Goal: Task Accomplishment & Management: Use online tool/utility

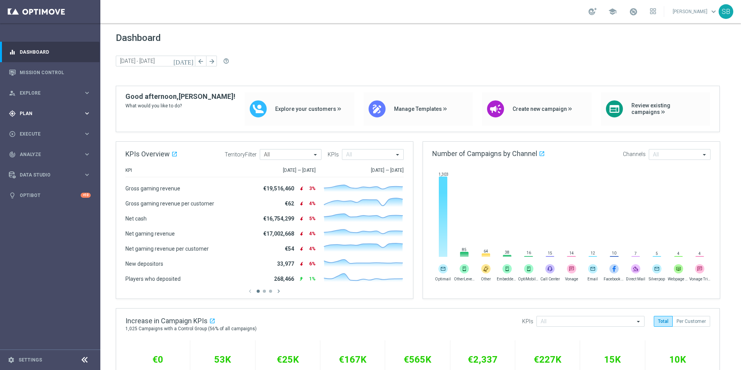
click at [35, 113] on span "Plan" at bounding box center [52, 113] width 64 height 5
click at [30, 130] on link "Target Groups" at bounding box center [50, 129] width 60 height 6
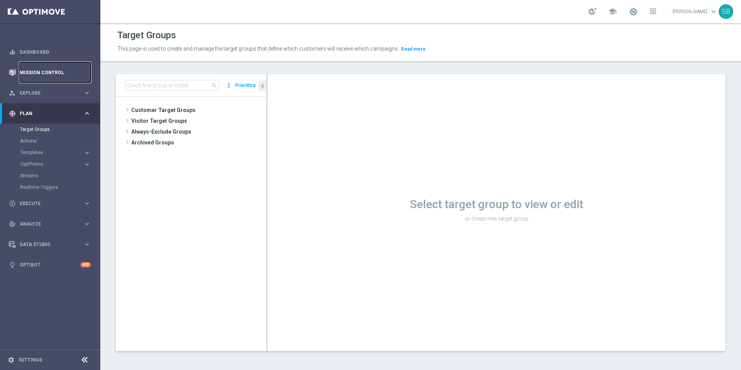
click at [46, 73] on link "Mission Control" at bounding box center [55, 72] width 71 height 20
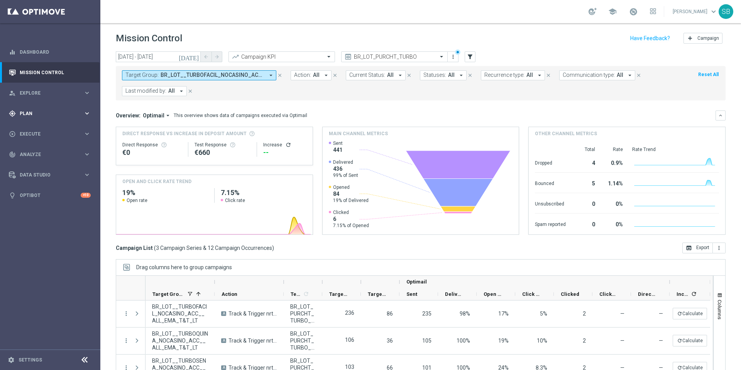
click at [30, 115] on span "Plan" at bounding box center [52, 113] width 64 height 5
click at [34, 150] on span "Templates" at bounding box center [47, 152] width 55 height 5
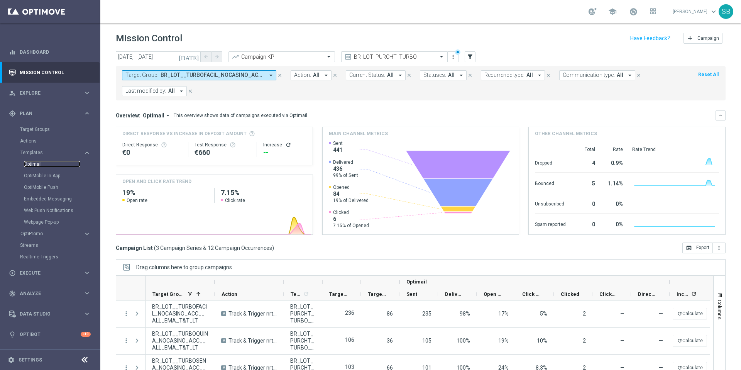
click at [36, 164] on link "Optimail" at bounding box center [52, 164] width 56 height 6
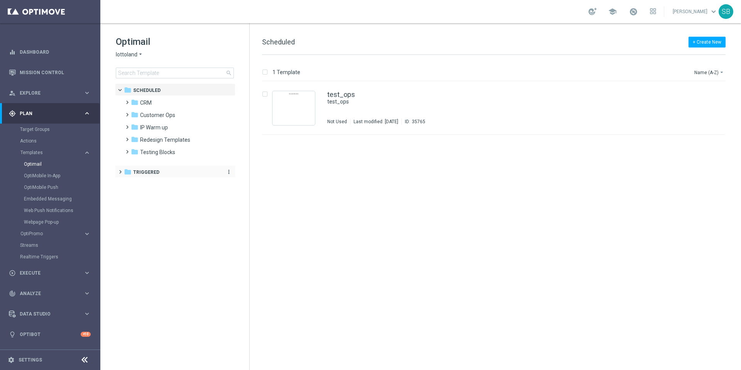
click at [129, 172] on icon "folder" at bounding box center [128, 172] width 8 height 8
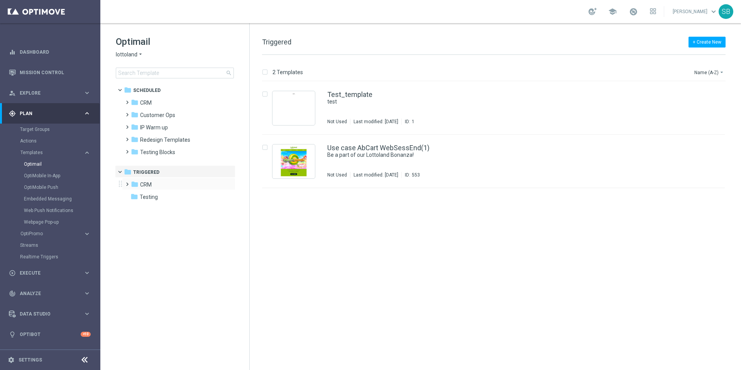
click at [127, 182] on span at bounding box center [125, 180] width 3 height 3
click at [143, 225] on icon "folder" at bounding box center [142, 221] width 8 height 8
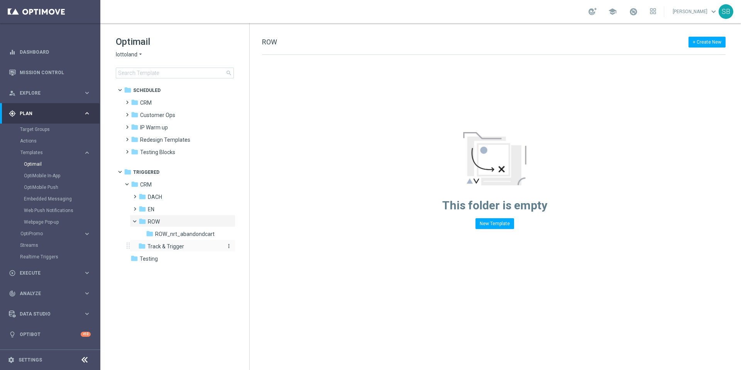
click at [143, 246] on icon "folder" at bounding box center [142, 246] width 8 height 8
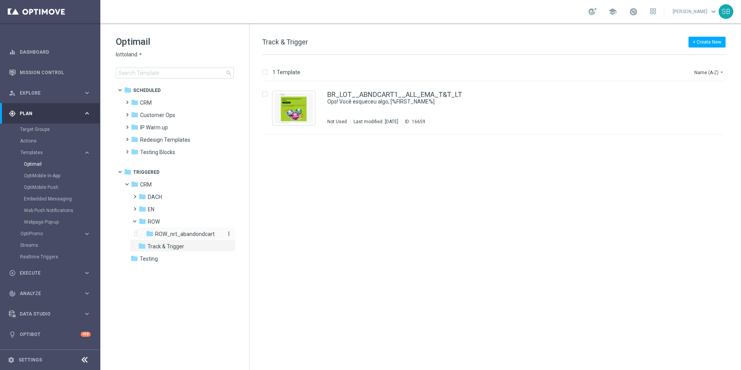
click at [152, 232] on icon "folder" at bounding box center [150, 234] width 8 height 8
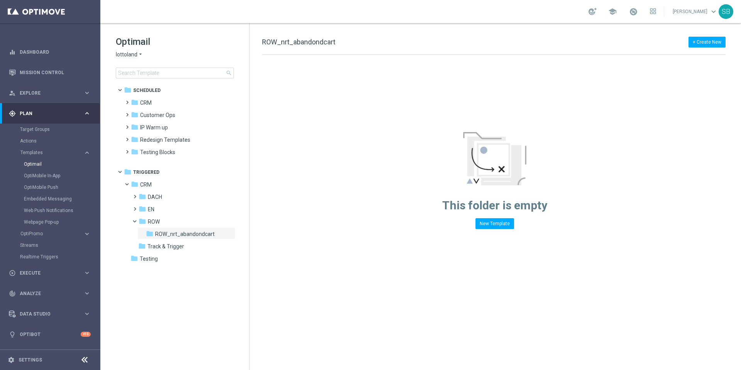
click at [141, 55] on icon "arrow_drop_down" at bounding box center [140, 54] width 6 height 7
click at [0, 0] on span "[DOMAIN_NAME]" at bounding box center [0, 0] width 0 height 0
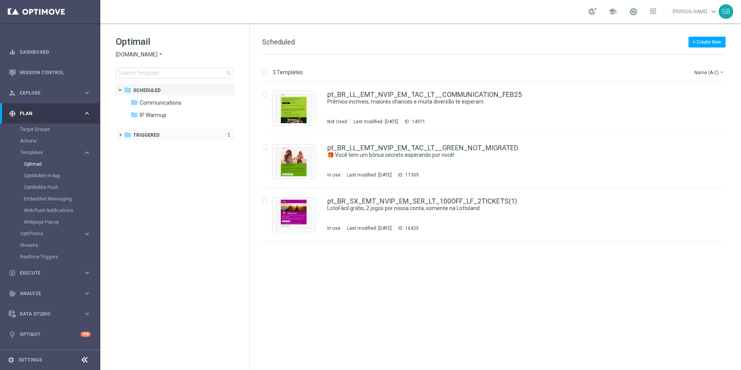
click at [129, 135] on icon "folder" at bounding box center [128, 135] width 8 height 8
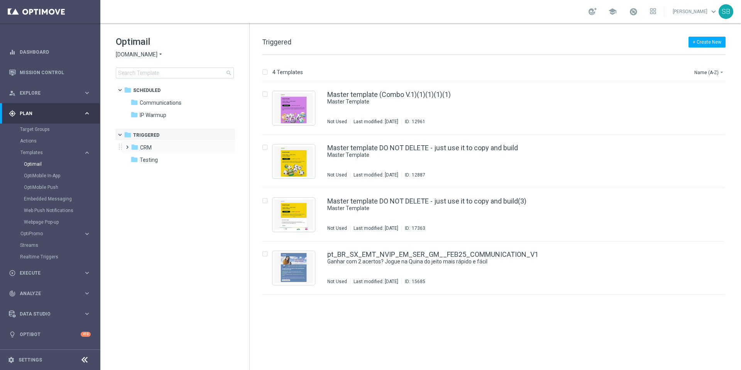
click at [127, 145] on span at bounding box center [125, 143] width 3 height 3
click at [140, 158] on icon "folder" at bounding box center [142, 159] width 8 height 8
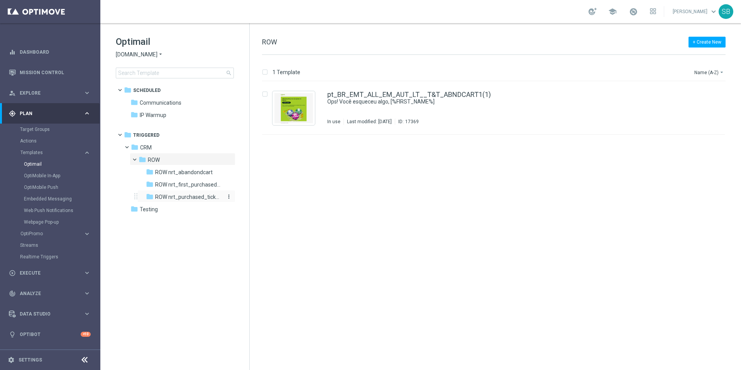
click at [149, 198] on icon "folder" at bounding box center [150, 197] width 8 height 8
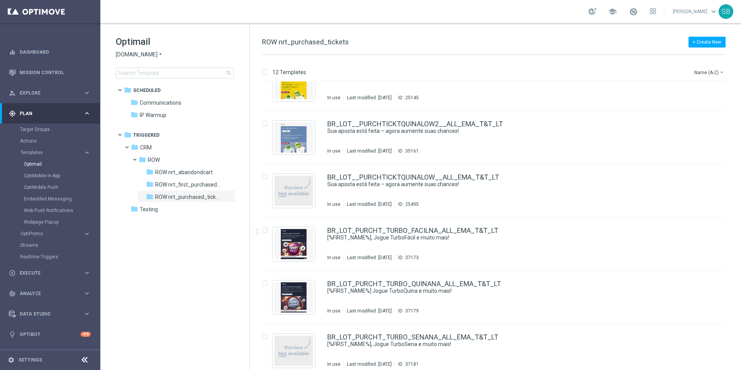
scroll to position [351, 0]
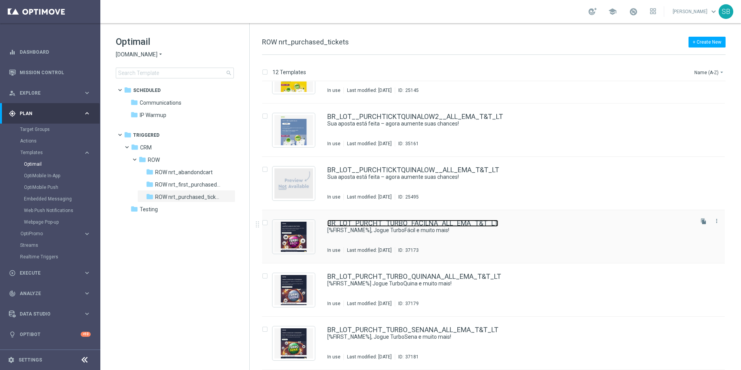
click at [346, 225] on link "BR_LOT_PURCHT_TURBO_FACILNA_ALL_EMA_T&T_LT" at bounding box center [412, 223] width 171 height 7
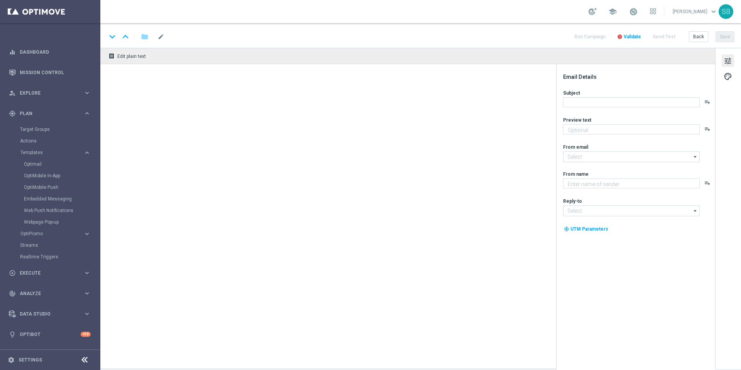
type textarea "Cadastre-se e jogue agora!"
type input "[EMAIL_ADDRESS][DOMAIN_NAME]"
type textarea "[DOMAIN_NAME]"
type input "[EMAIL_ADDRESS][DOMAIN_NAME]"
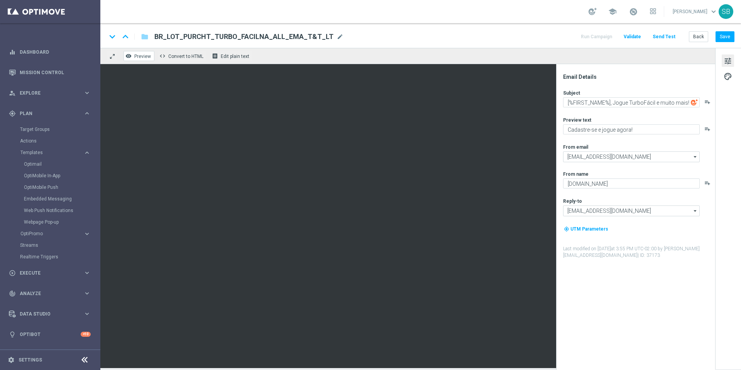
click at [145, 55] on span "Preview" at bounding box center [142, 56] width 17 height 5
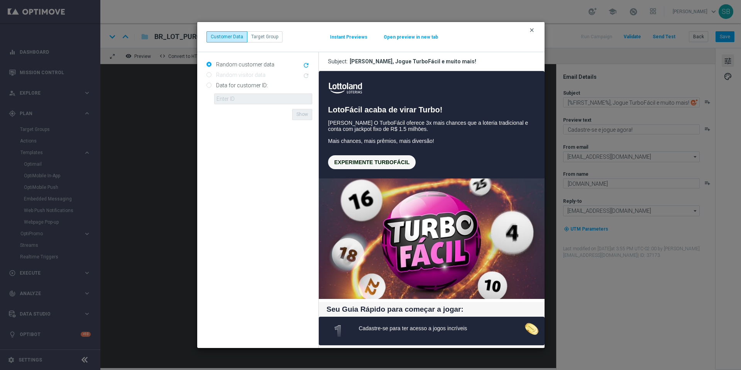
click at [532, 31] on icon "clear" at bounding box center [532, 30] width 6 height 6
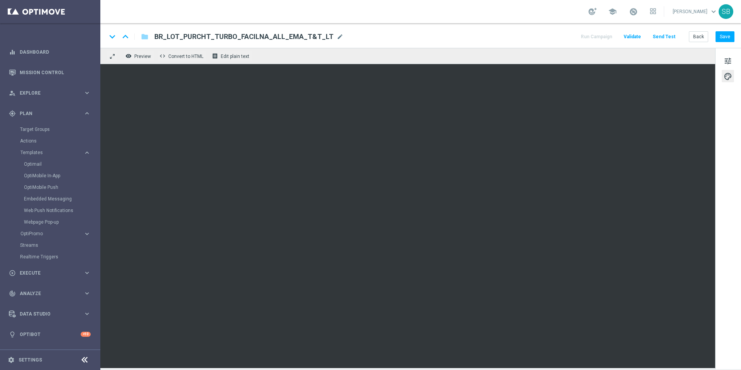
click at [443, 41] on div "keyboard_arrow_down keyboard_arrow_up folder BR_LOT_PURCHT_TURBO_FACILNA_ALL_EM…" at bounding box center [420, 37] width 628 height 10
click at [697, 34] on button "Back" at bounding box center [698, 36] width 19 height 11
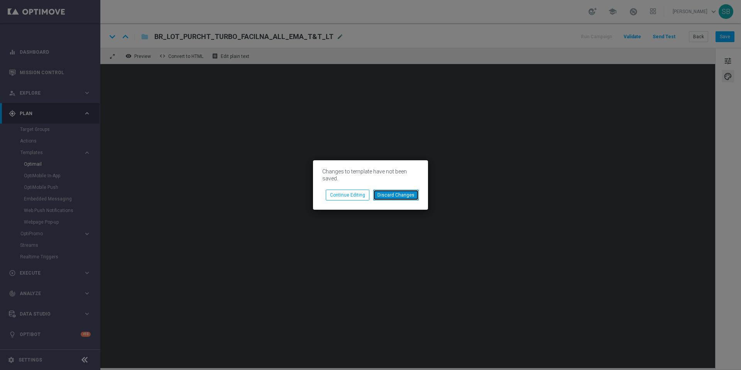
click at [391, 196] on button "Discard Changes" at bounding box center [396, 194] width 46 height 11
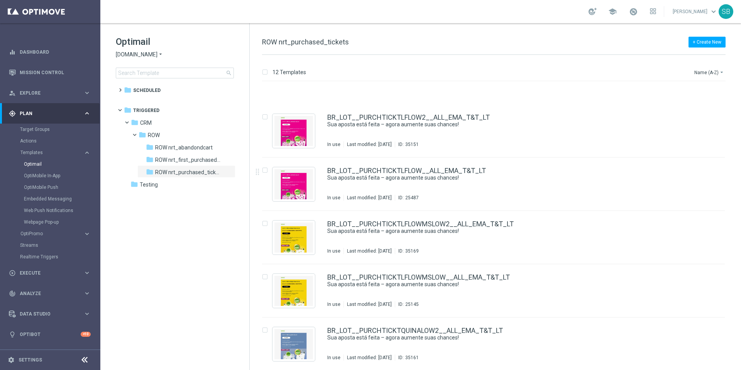
scroll to position [351, 0]
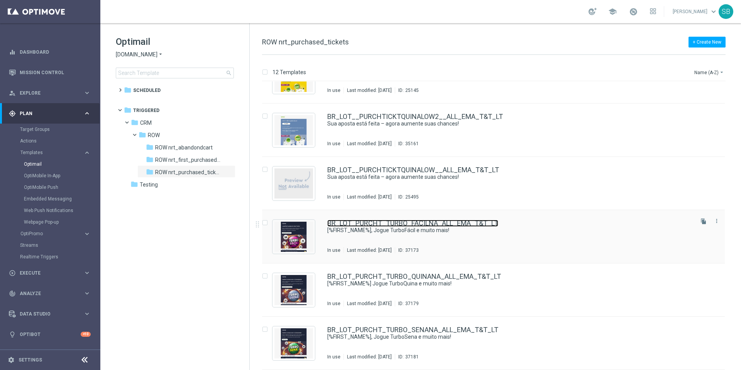
click at [346, 225] on link "BR_LOT_PURCHT_TURBO_FACILNA_ALL_EMA_T&T_LT" at bounding box center [412, 223] width 171 height 7
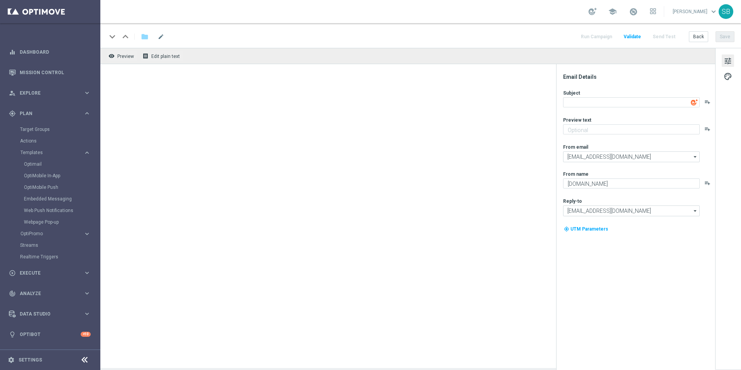
type textarea "[%FIRST_NAME%], Jogue TurboFácil e muito mais!"
type textarea "Cadastre-se e jogue agora!"
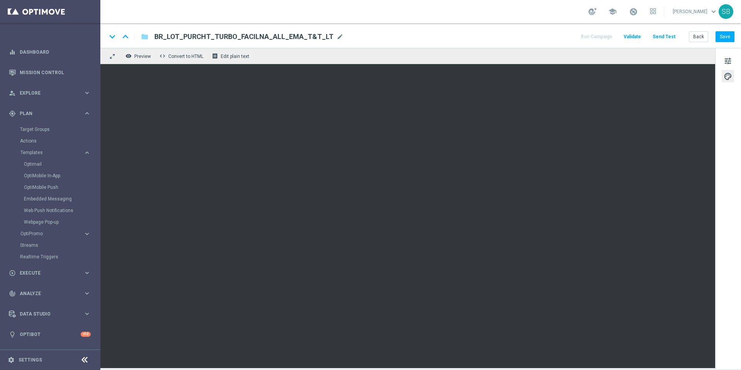
click at [419, 30] on div "keyboard_arrow_down keyboard_arrow_up folder BR_LOT_PURCHT_TURBO_FACILNA_ALL_EM…" at bounding box center [420, 35] width 640 height 25
click at [698, 41] on button "Back" at bounding box center [698, 36] width 19 height 11
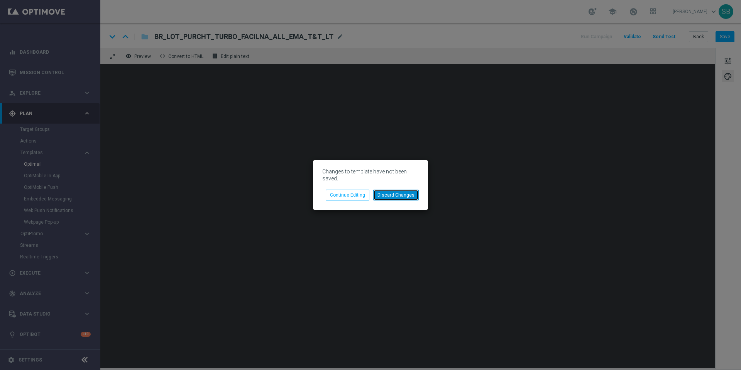
click at [405, 197] on button "Discard Changes" at bounding box center [396, 194] width 46 height 11
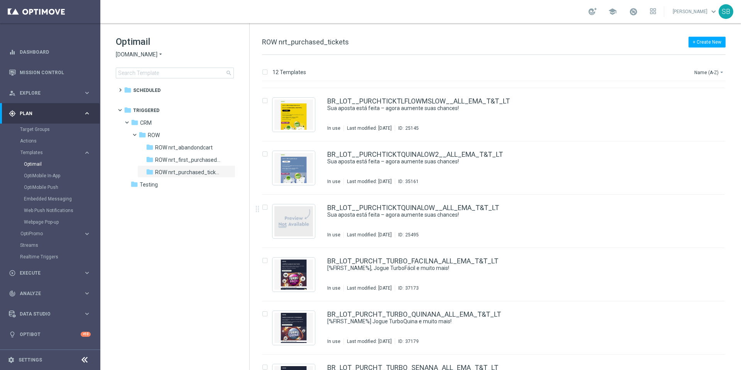
scroll to position [351, 0]
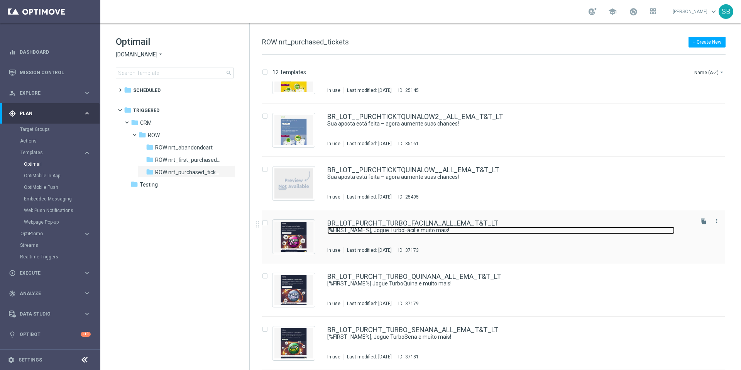
click at [389, 227] on link "[%FIRST_NAME%], Jogue TurboFácil e muito mais!" at bounding box center [500, 229] width 347 height 7
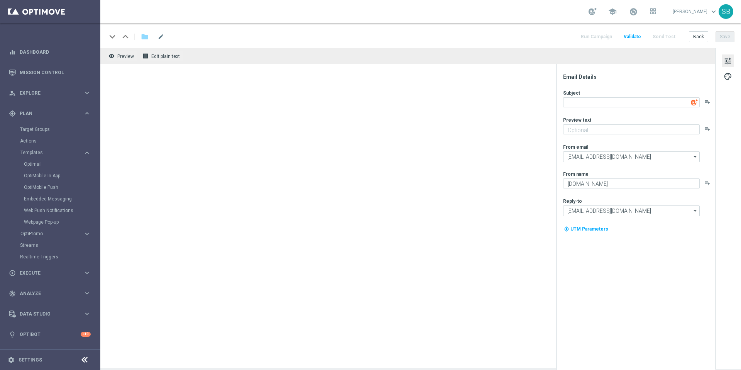
type textarea "[%FIRST_NAME%], Jogue TurboFácil e muito mais!"
type textarea "Cadastre-se e jogue agora!"
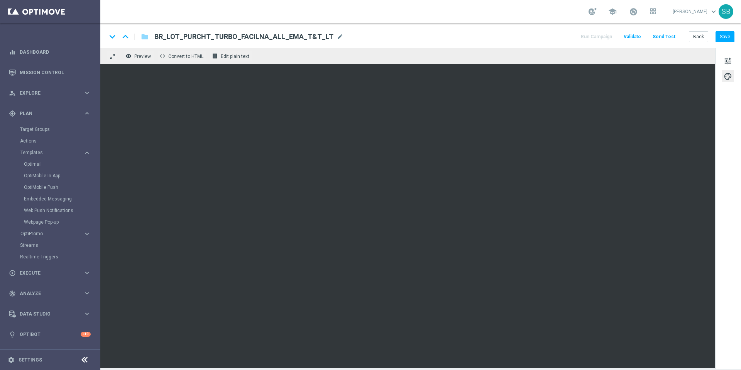
click at [697, 42] on div "keyboard_arrow_down keyboard_arrow_up folder BR_LOT_PURCHT_TURBO_FACILNA_ALL_EM…" at bounding box center [420, 35] width 640 height 25
click at [697, 41] on button "Back" at bounding box center [698, 36] width 19 height 11
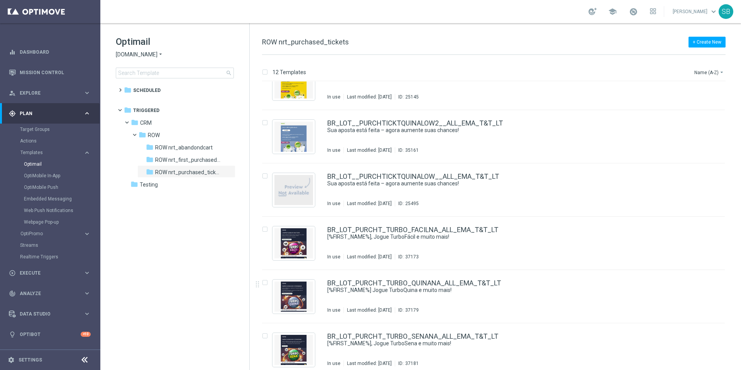
scroll to position [351, 0]
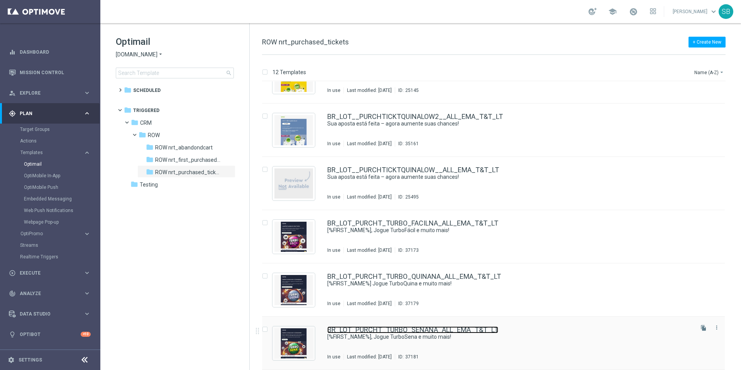
click at [370, 327] on link "BR_LOT_PURCHT_TURBO_SENANA_ALL_EMA_T&T_LT" at bounding box center [412, 329] width 171 height 7
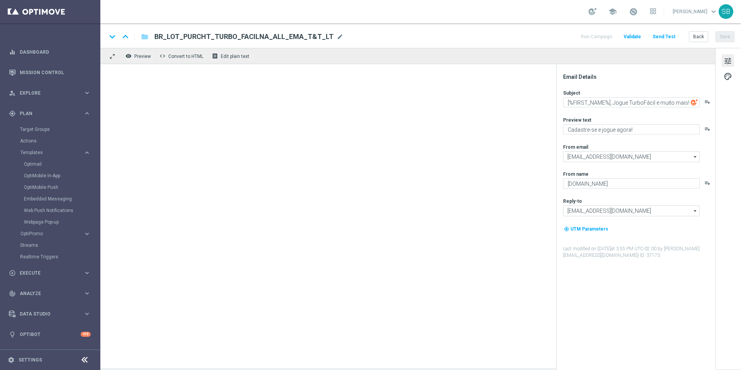
type textarea "[%FIRST_NAME%], Jogue TurboSena e muito mais!"
type textarea "Prêmios imediatos no TurboSena!"
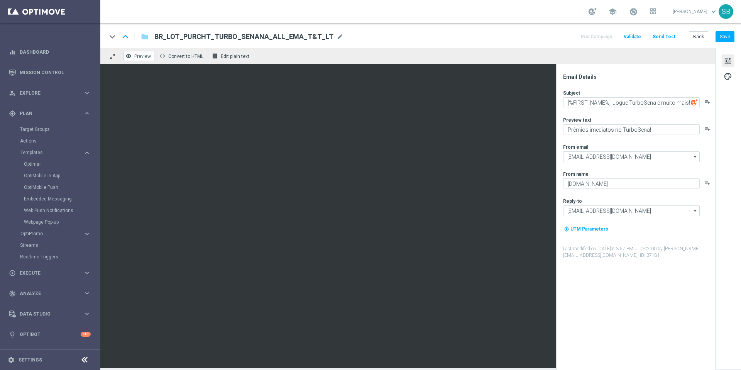
click at [148, 57] on span "Preview" at bounding box center [142, 56] width 17 height 5
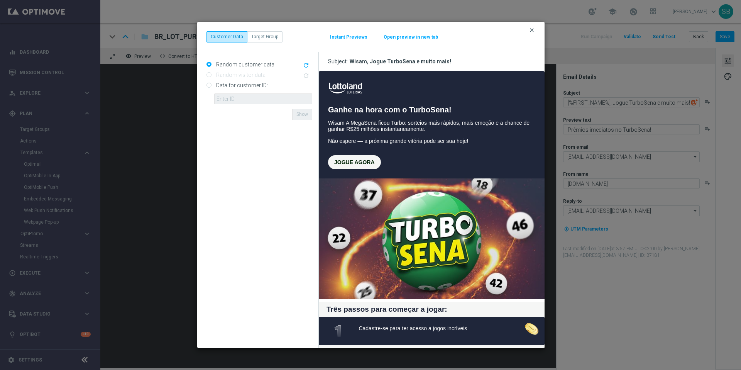
click at [534, 30] on icon "clear" at bounding box center [532, 30] width 6 height 6
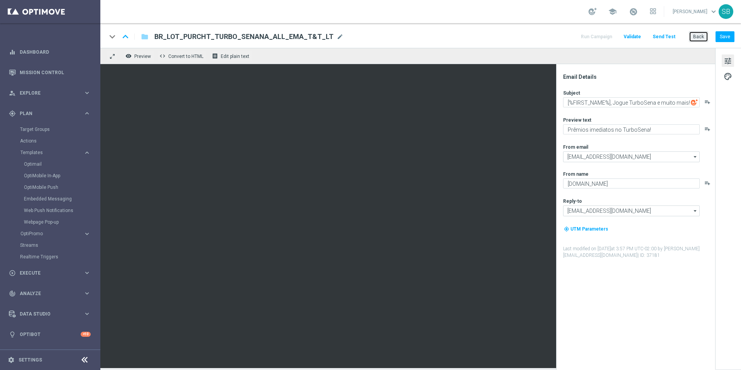
click at [698, 39] on button "Back" at bounding box center [698, 36] width 19 height 11
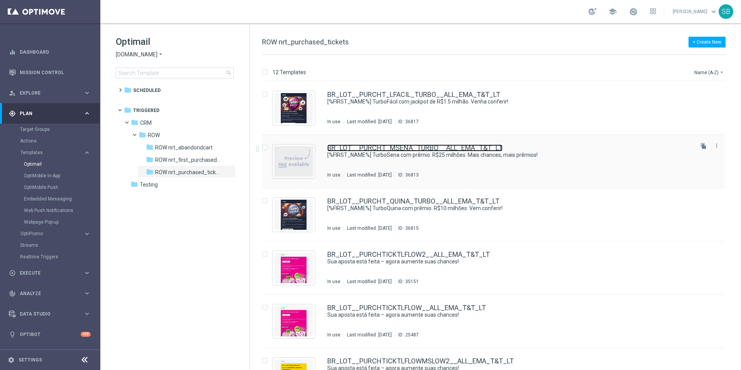
click at [373, 149] on link "BR_LOT__PURCHT_MSENA_TURBO__ALL_EMA_T&T_LT" at bounding box center [414, 147] width 175 height 7
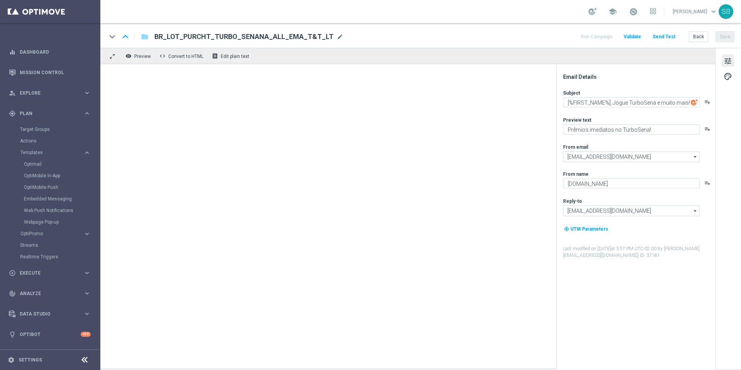
type textarea "[%FIRST_NAME%] TurboSena com prêmio: R$25 milhões. Mais chances, mais prêmios!"
type textarea "Ganhe em um instante com TurboSena."
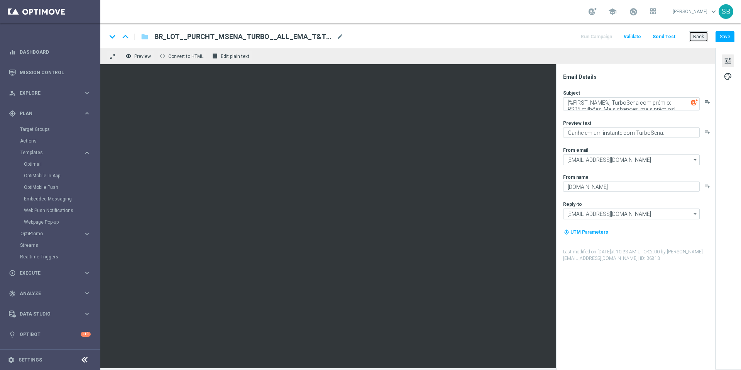
click at [698, 35] on button "Back" at bounding box center [698, 36] width 19 height 11
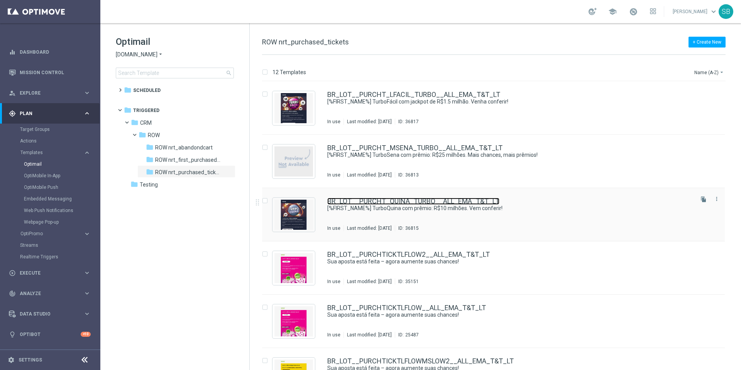
click at [409, 204] on link "BR_LOT__PURCHT_QUINA_TURBO__ALL_EMA_T&T_LT" at bounding box center [413, 201] width 172 height 7
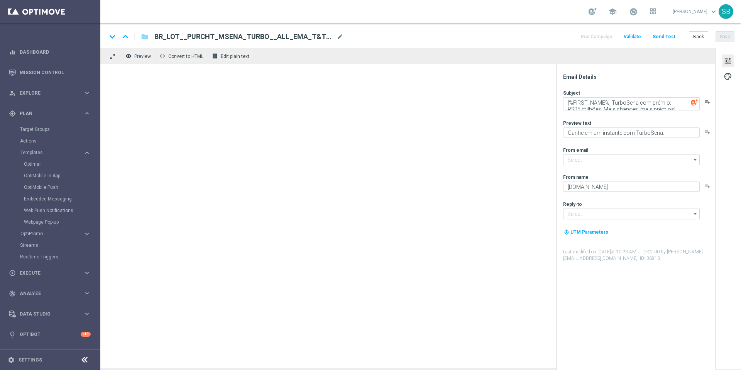
type input "[EMAIL_ADDRESS][DOMAIN_NAME]"
type textarea "[%FIRST_NAME%] TurboQuina com prêmio: R$10 milhões. Vem conferir!"
type textarea "Aumente suas chances com TurboQuina"
